Goal: Task Accomplishment & Management: Manage account settings

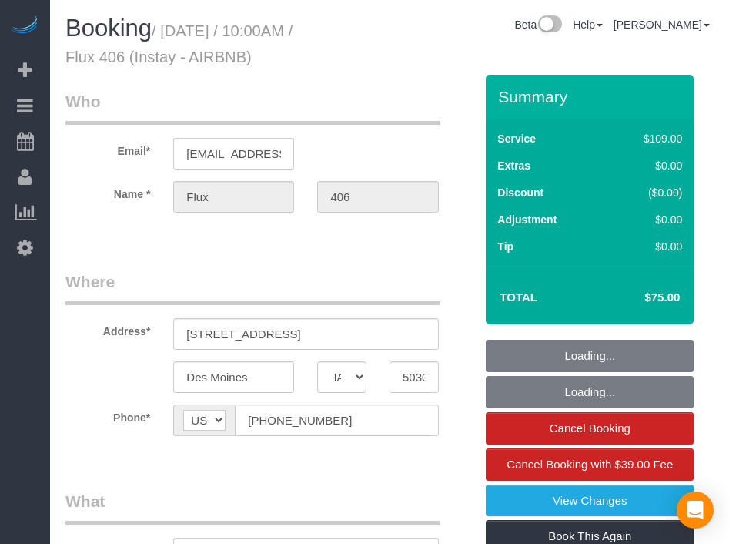
select select "IA"
select select "object:757"
click at [8, 427] on div "Beta Add Booking Bookings Active Bookings Cancelled Bookings Quote Inquiries Do…" at bounding box center [25, 272] width 50 height 544
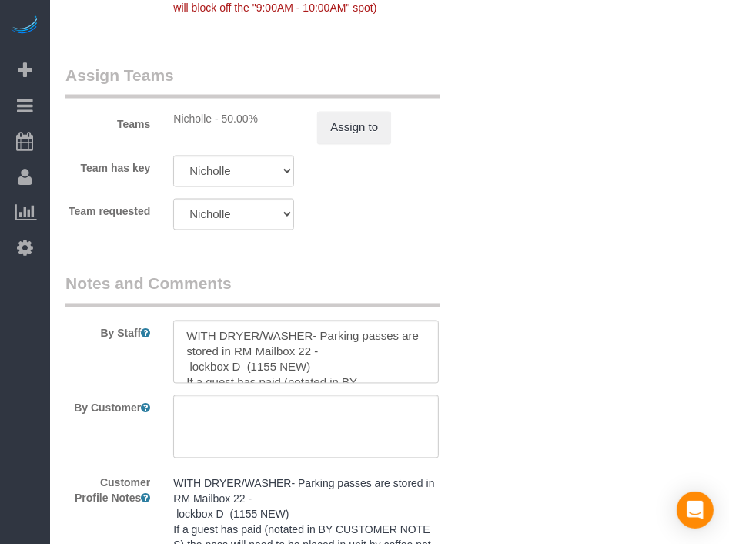
scroll to position [1468, 0]
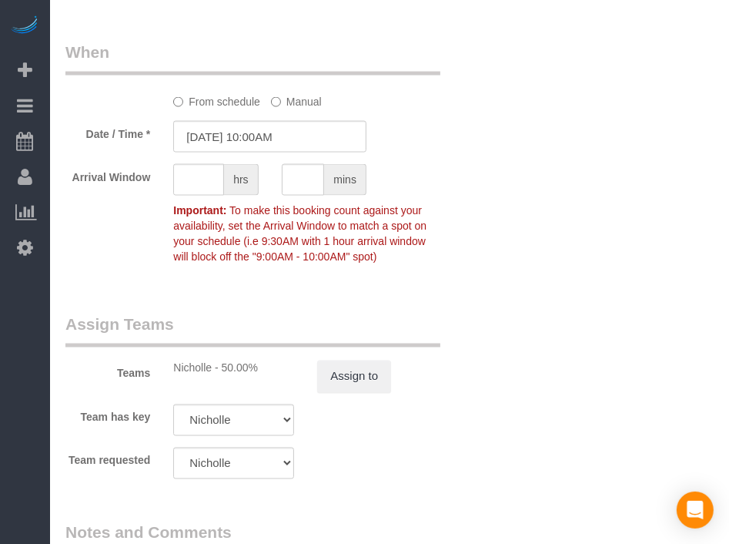
drag, startPoint x: 494, startPoint y: 303, endPoint x: 296, endPoint y: 244, distance: 206.4
click at [238, 152] on input "[DATE] 10:00AM" at bounding box center [269, 137] width 193 height 32
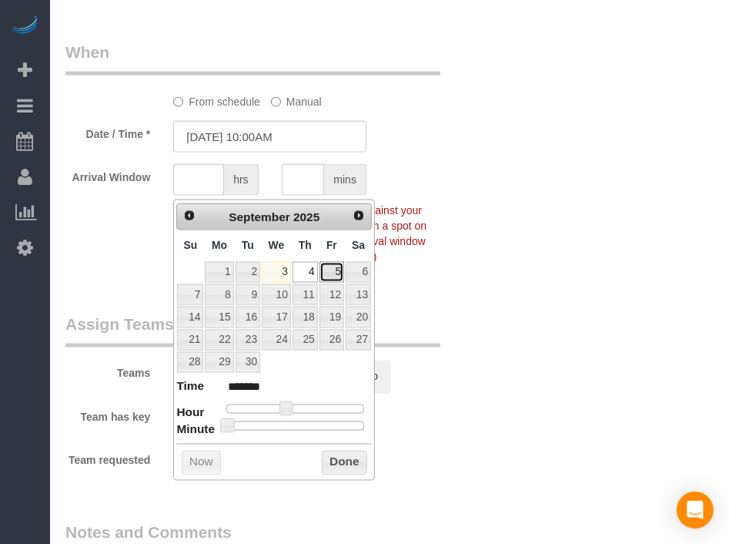
click at [333, 272] on link "5" at bounding box center [332, 272] width 25 height 21
type input "[DATE] 10:00AM"
click at [358, 457] on button "Done" at bounding box center [344, 462] width 45 height 25
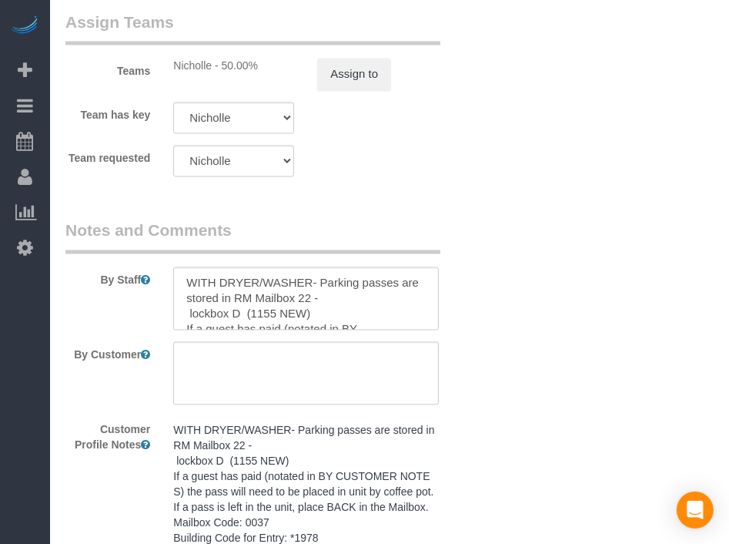
scroll to position [1853, 0]
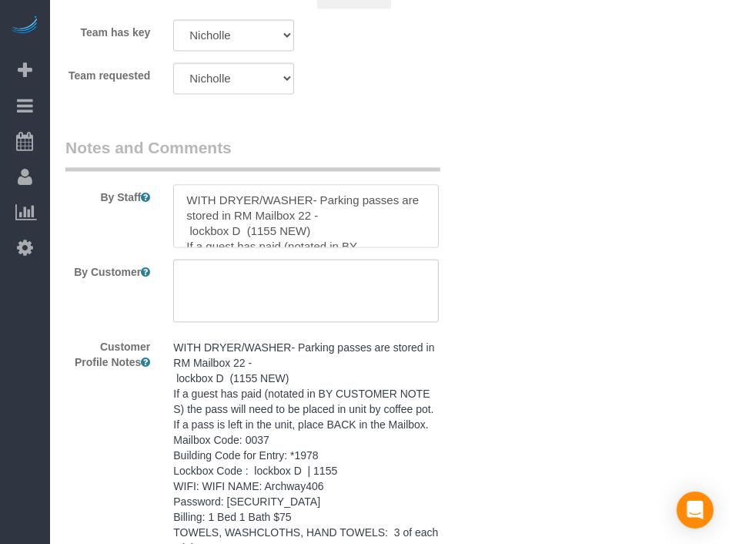
click at [203, 247] on textarea at bounding box center [305, 215] width 265 height 63
click at [189, 247] on textarea at bounding box center [305, 215] width 265 height 63
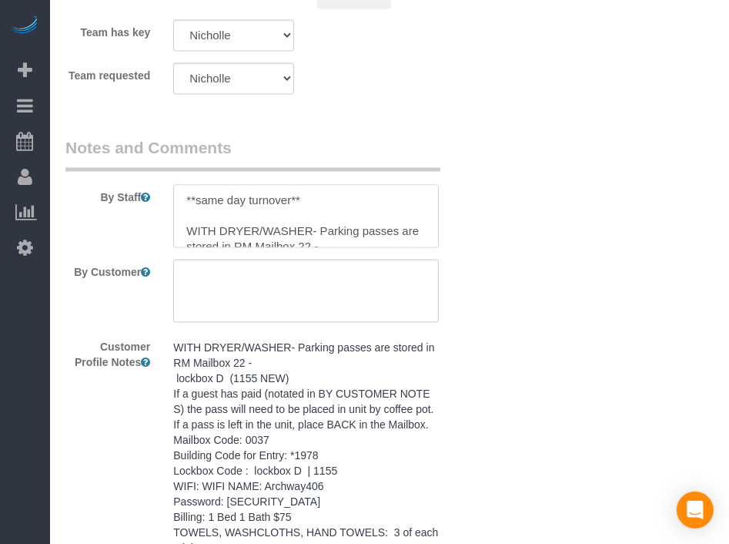
click at [254, 238] on textarea at bounding box center [305, 215] width 265 height 63
click at [255, 237] on textarea at bounding box center [305, 215] width 265 height 63
type textarea "**same day turnover** WITH DRYER/WASHER- Parking passes are stored in RM Mailbo…"
click at [295, 322] on textarea at bounding box center [305, 290] width 265 height 63
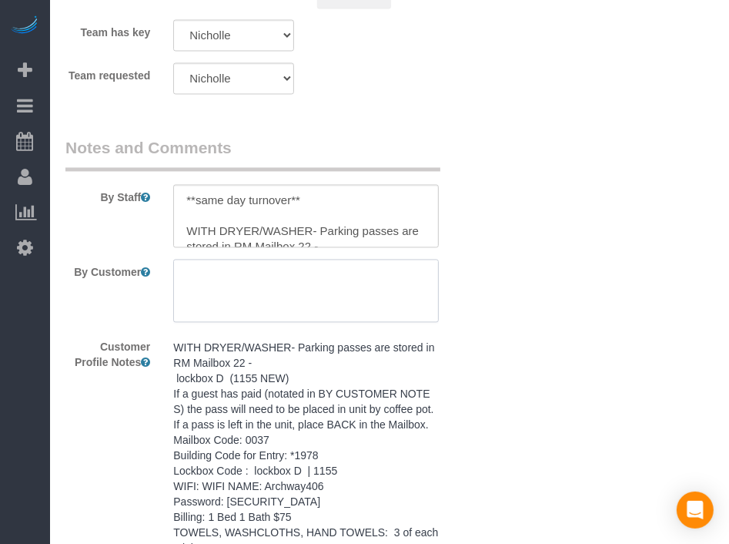
paste textarea "**same day turnover**"
type textarea "**same day turnover**"
click at [6, 406] on div "Beta Add Booking Bookings Active Bookings Cancelled Bookings Quote Inquiries Do…" at bounding box center [25, 272] width 50 height 544
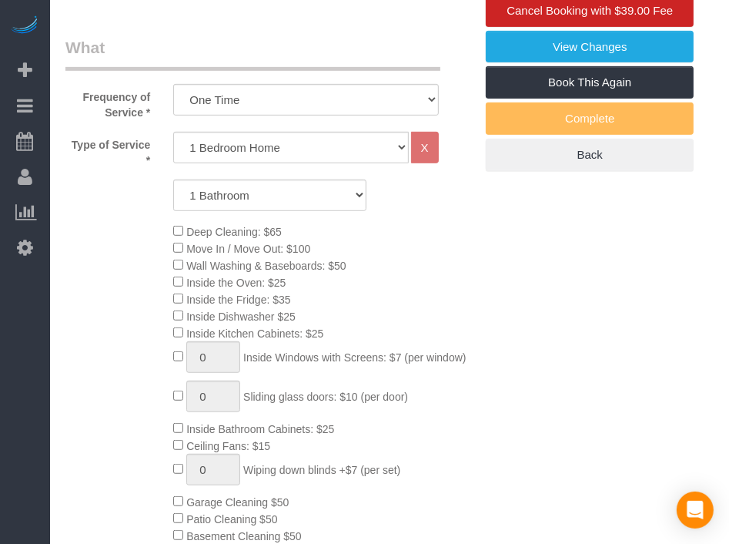
scroll to position [0, 0]
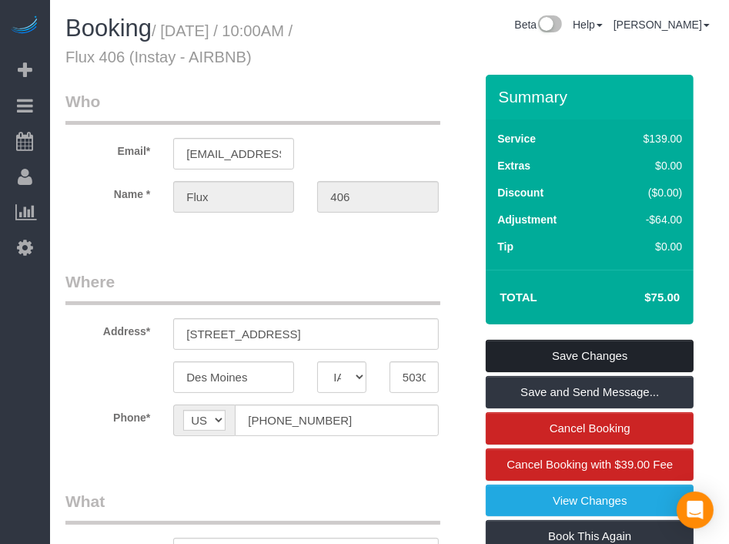
click at [625, 372] on link "Save Changes" at bounding box center [590, 356] width 208 height 32
